Goal: Transaction & Acquisition: Obtain resource

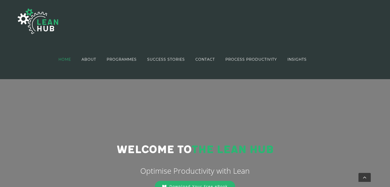
scroll to position [68, 0]
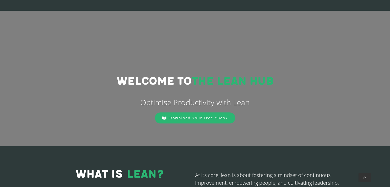
click at [206, 120] on link "Download Your Free eBook" at bounding box center [195, 118] width 80 height 11
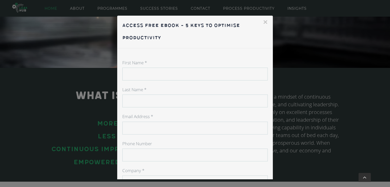
scroll to position [85, 0]
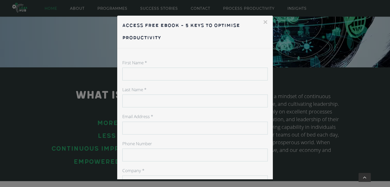
click at [167, 76] on input "First Name *" at bounding box center [194, 74] width 145 height 13
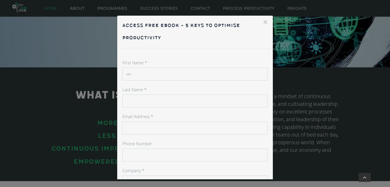
type input "om"
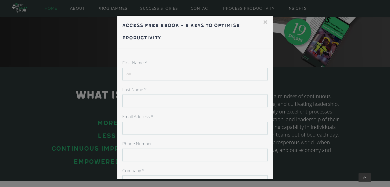
click at [139, 101] on input "Last Name *" at bounding box center [194, 101] width 145 height 13
type input "rag"
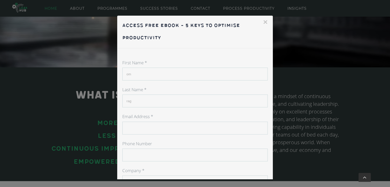
click at [139, 101] on input "rag" at bounding box center [194, 101] width 145 height 13
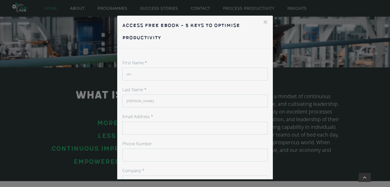
type input "[PERSON_NAME]"
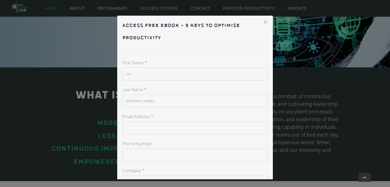
click at [134, 130] on input "Email Address *" at bounding box center [194, 128] width 145 height 13
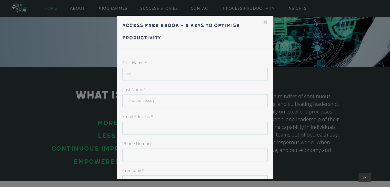
type input "[EMAIL_ADDRESS][DOMAIN_NAME]"
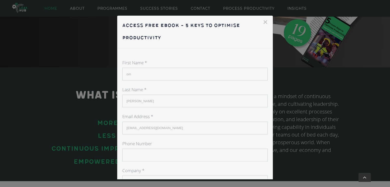
click at [144, 157] on input "Phone Number" at bounding box center [194, 155] width 145 height 13
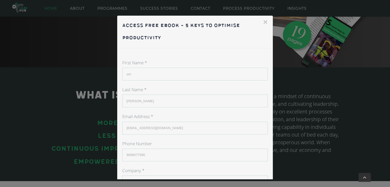
scroll to position [71, 0]
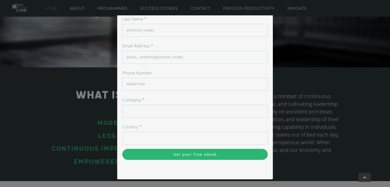
type input "9068077580"
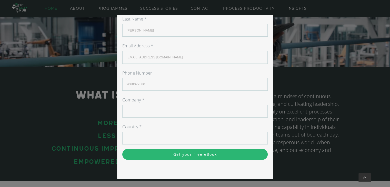
click at [139, 108] on input "Company *" at bounding box center [194, 111] width 145 height 13
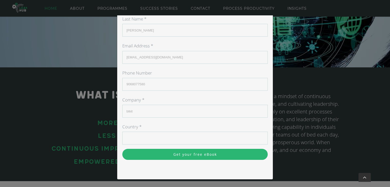
type input "btkit"
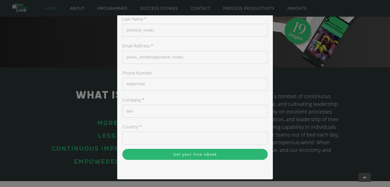
click at [136, 137] on input "Country *" at bounding box center [194, 138] width 145 height 13
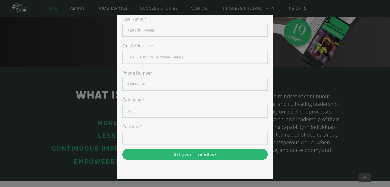
type input "[GEOGRAPHIC_DATA]"
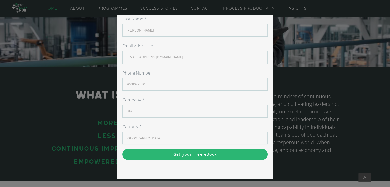
click at [150, 158] on input "Get your free eBook" at bounding box center [194, 154] width 145 height 11
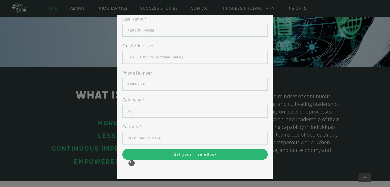
click at [179, 158] on input "Get your free eBook" at bounding box center [194, 154] width 145 height 11
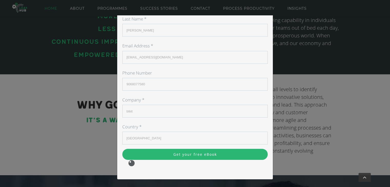
click at [278, 62] on div "× Access Free eBook - 5 Keys to Optimise Productivity First Name * om Last Name…" at bounding box center [195, 93] width 390 height 187
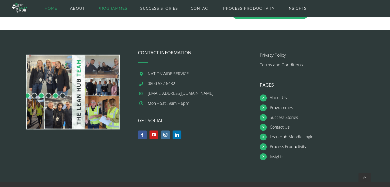
scroll to position [641, 0]
